Goal: Entertainment & Leisure: Browse casually

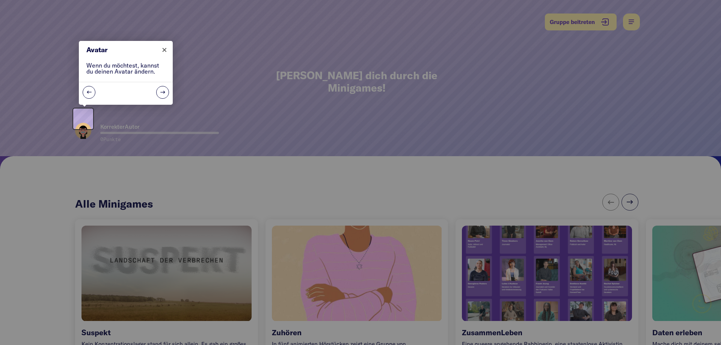
scroll to position [38, 0]
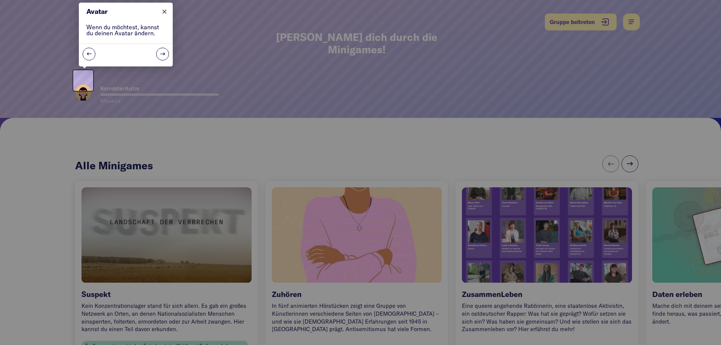
click at [551, 237] on div at bounding box center [360, 172] width 721 height 345
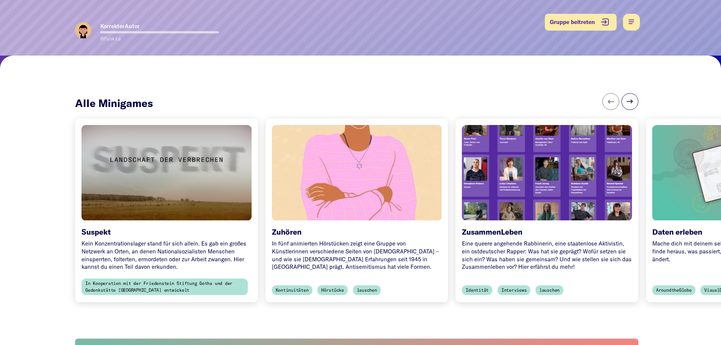
scroll to position [115, 0]
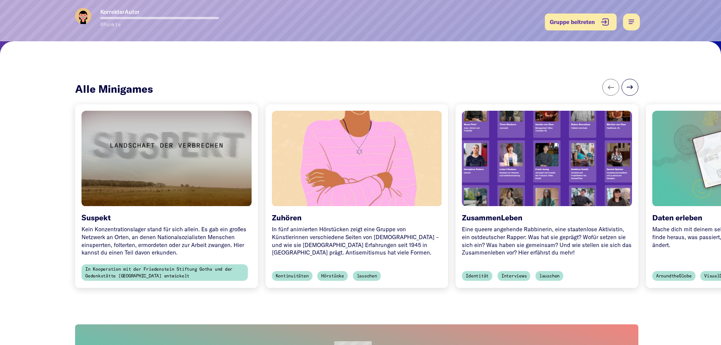
click at [501, 214] on h6 "ZusammenLeben" at bounding box center [547, 220] width 170 height 12
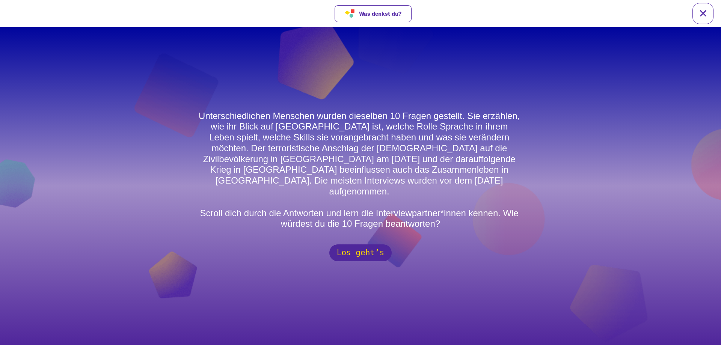
click at [358, 244] on button "Los geht’s" at bounding box center [360, 252] width 62 height 17
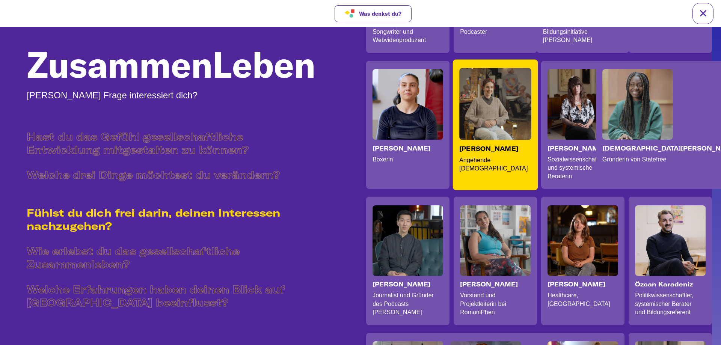
scroll to position [230, 9]
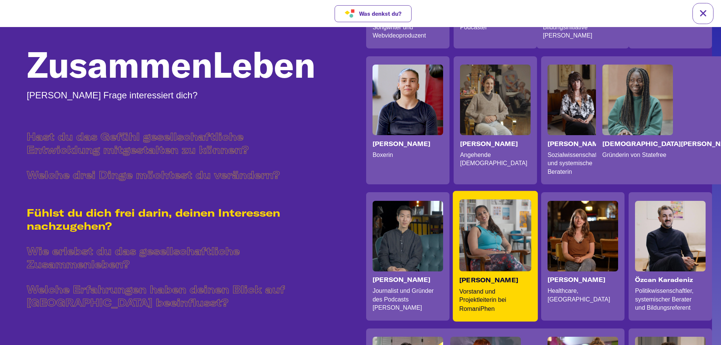
click at [506, 242] on video at bounding box center [495, 236] width 72 height 72
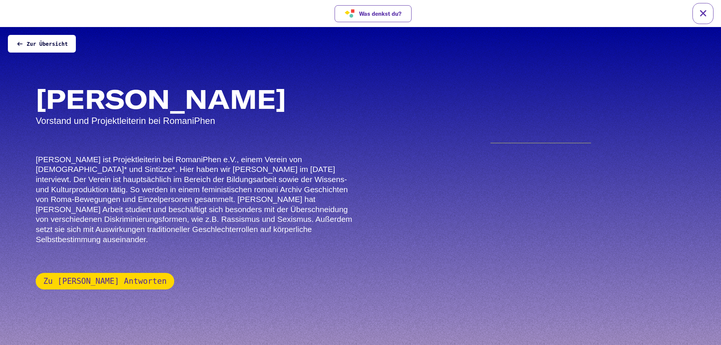
scroll to position [0, 0]
click at [514, 245] on video at bounding box center [541, 187] width 115 height 115
click at [340, 246] on div "[PERSON_NAME] Vorstand und Projektleiterin bei RomaniPhen [PERSON_NAME] ist Pro…" at bounding box center [199, 186] width 326 height 207
click at [492, 213] on video at bounding box center [541, 187] width 115 height 115
click at [531, 245] on video at bounding box center [541, 187] width 115 height 115
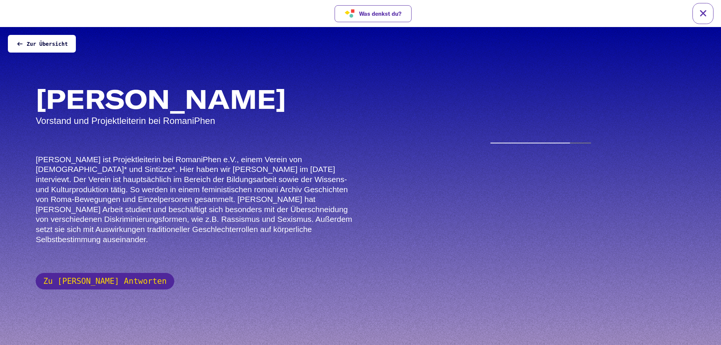
click at [83, 280] on button "Zu [PERSON_NAME] Antworten" at bounding box center [105, 281] width 138 height 17
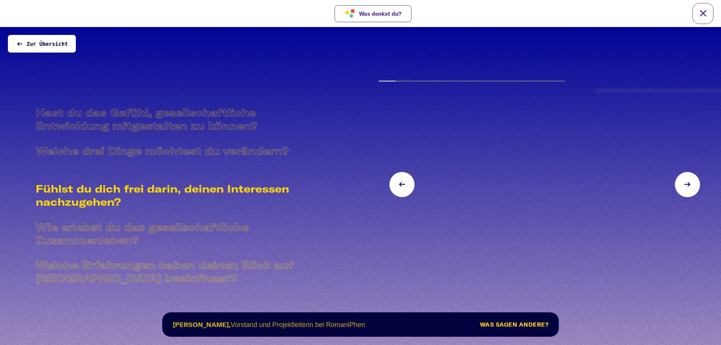
click at [60, 192] on div "Fühlst du dich frei darin, deinen Interessen nachzugehen?" at bounding box center [172, 195] width 272 height 26
click at [441, 185] on video at bounding box center [472, 173] width 211 height 211
